Goal: Use online tool/utility: Utilize a website feature to perform a specific function

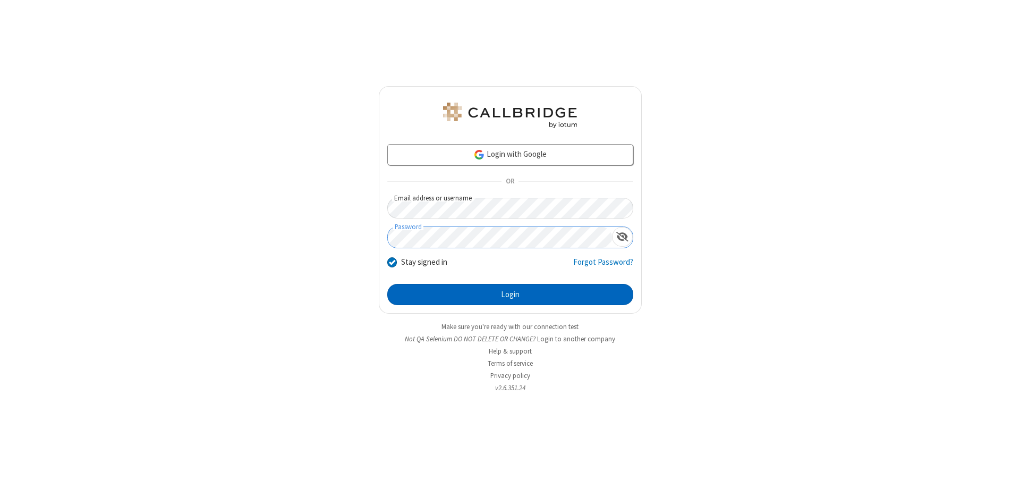
click at [510, 294] on button "Login" at bounding box center [510, 294] width 246 height 21
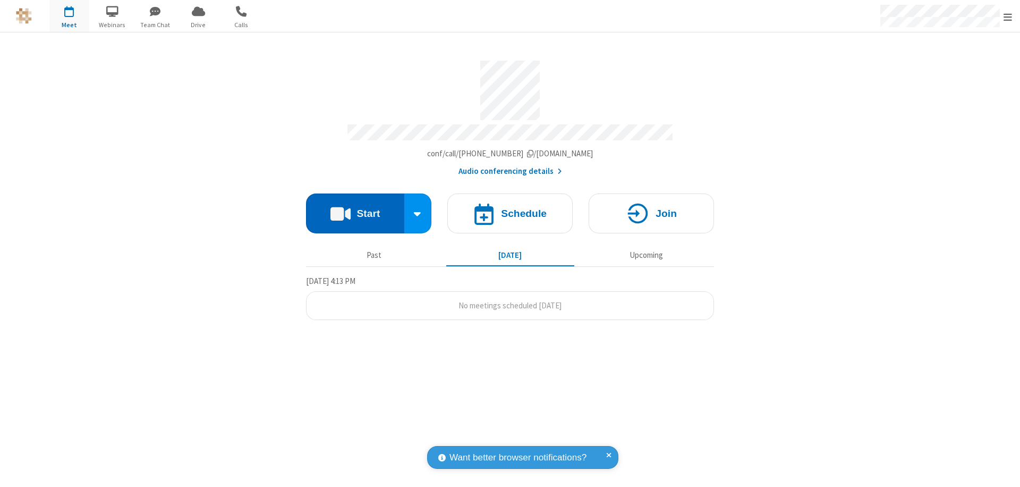
click at [355, 208] on button "Start" at bounding box center [355, 213] width 98 height 40
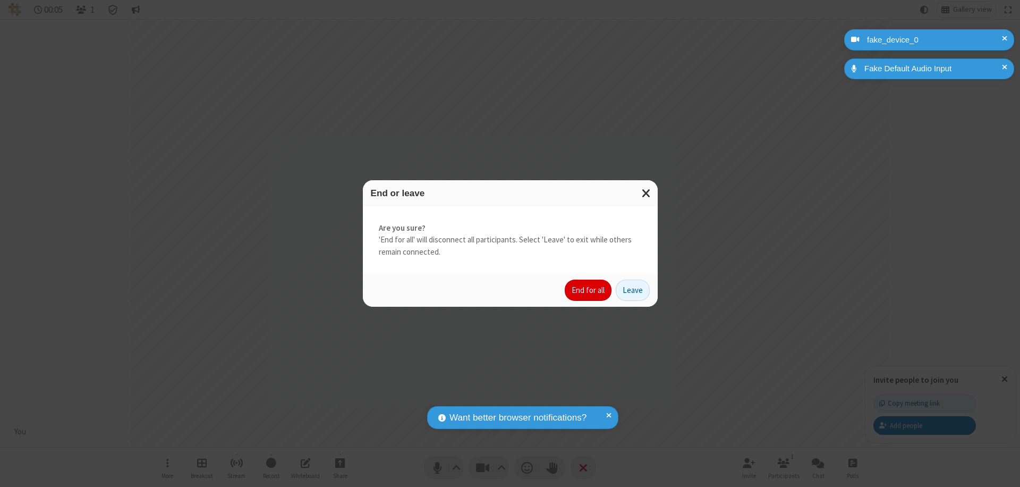
click at [589, 290] on button "End for all" at bounding box center [588, 289] width 47 height 21
